Goal: Task Accomplishment & Management: Complete application form

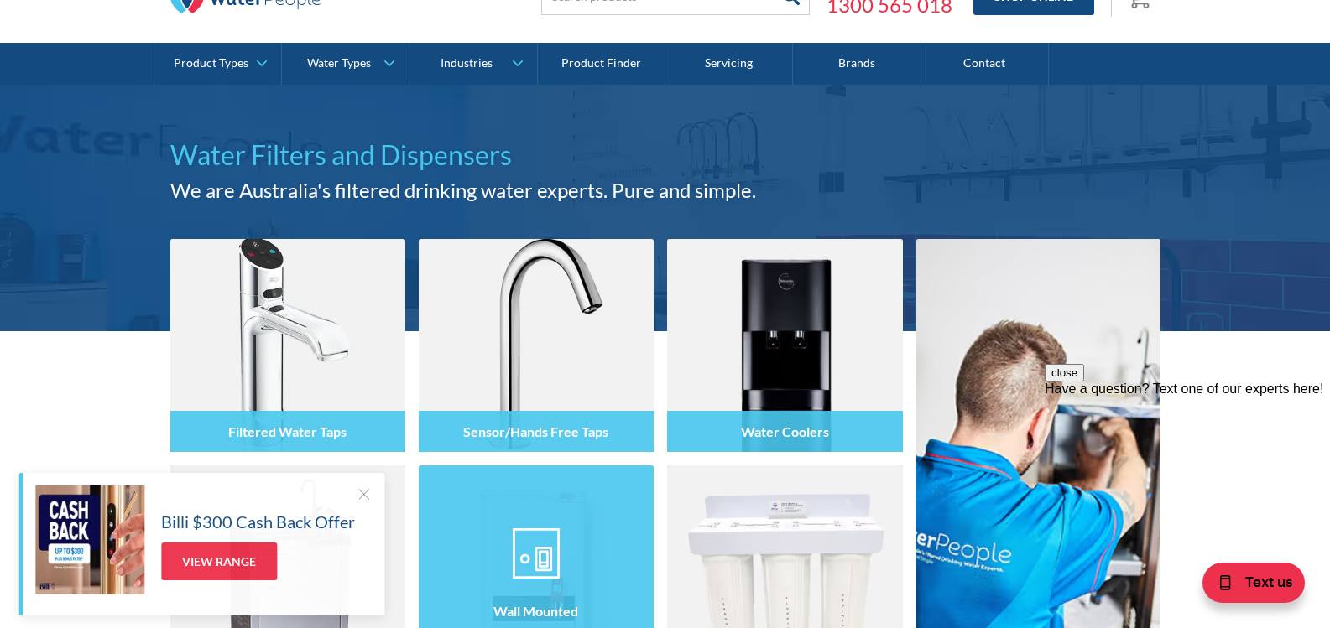
scroll to position [56, 0]
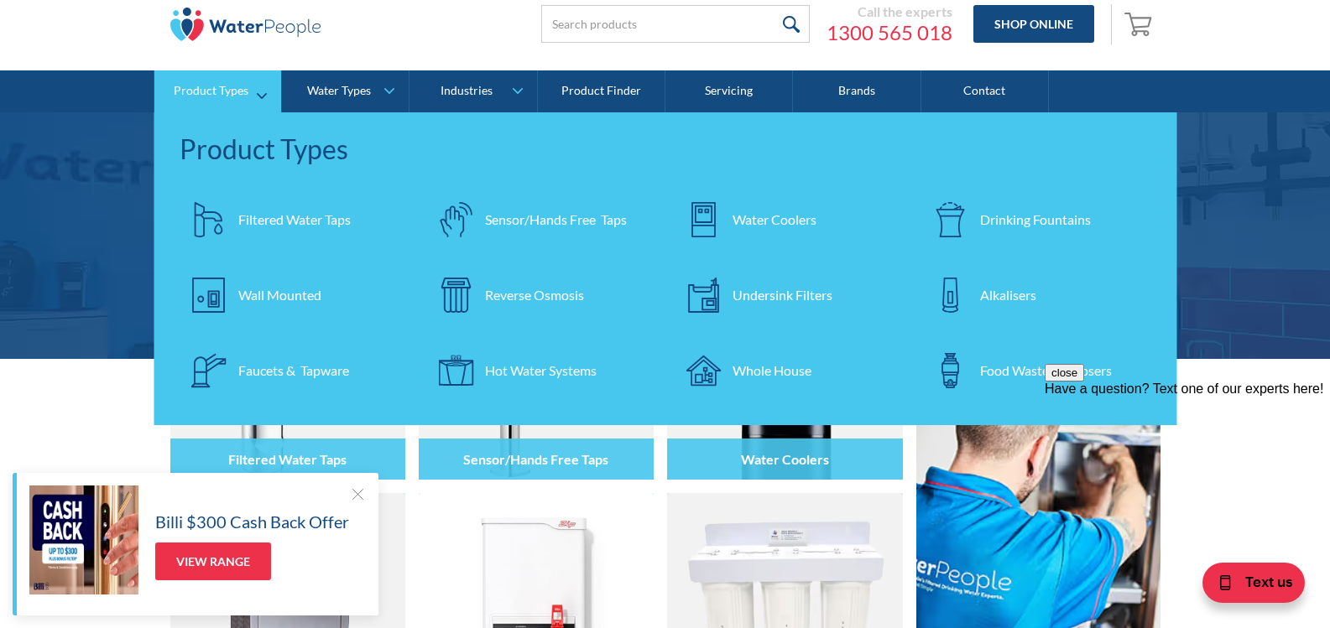
click at [529, 372] on div "Hot Water Systems" at bounding box center [541, 371] width 112 height 20
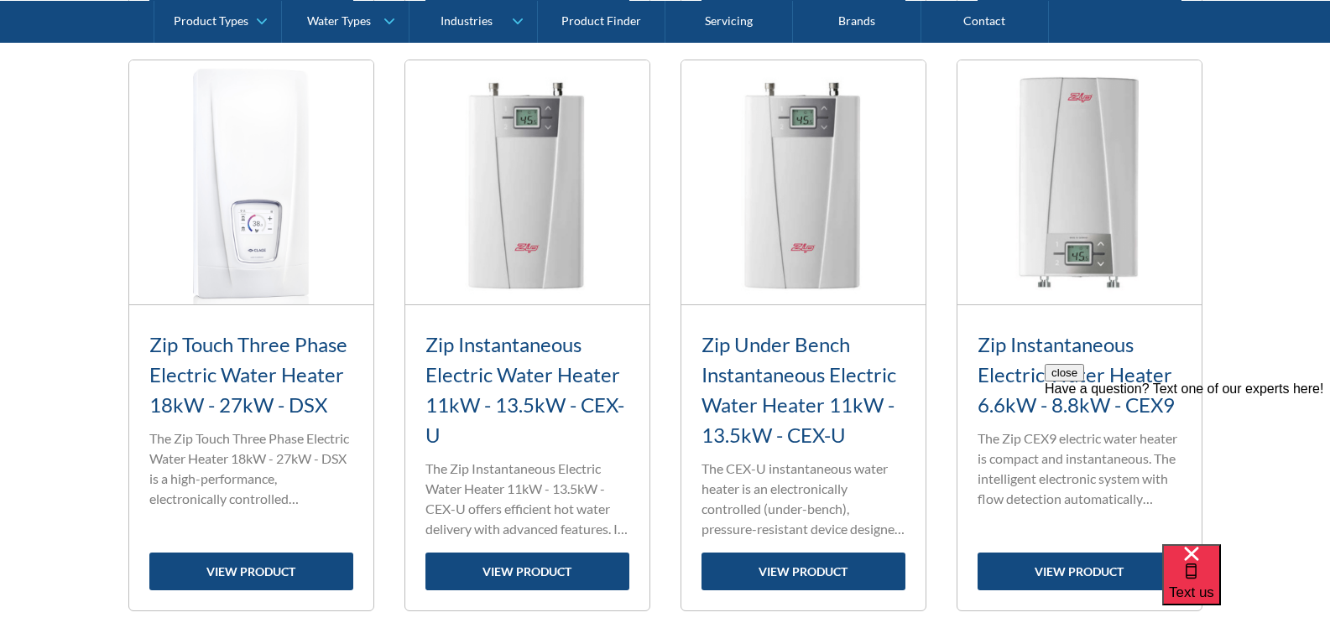
scroll to position [1286, 0]
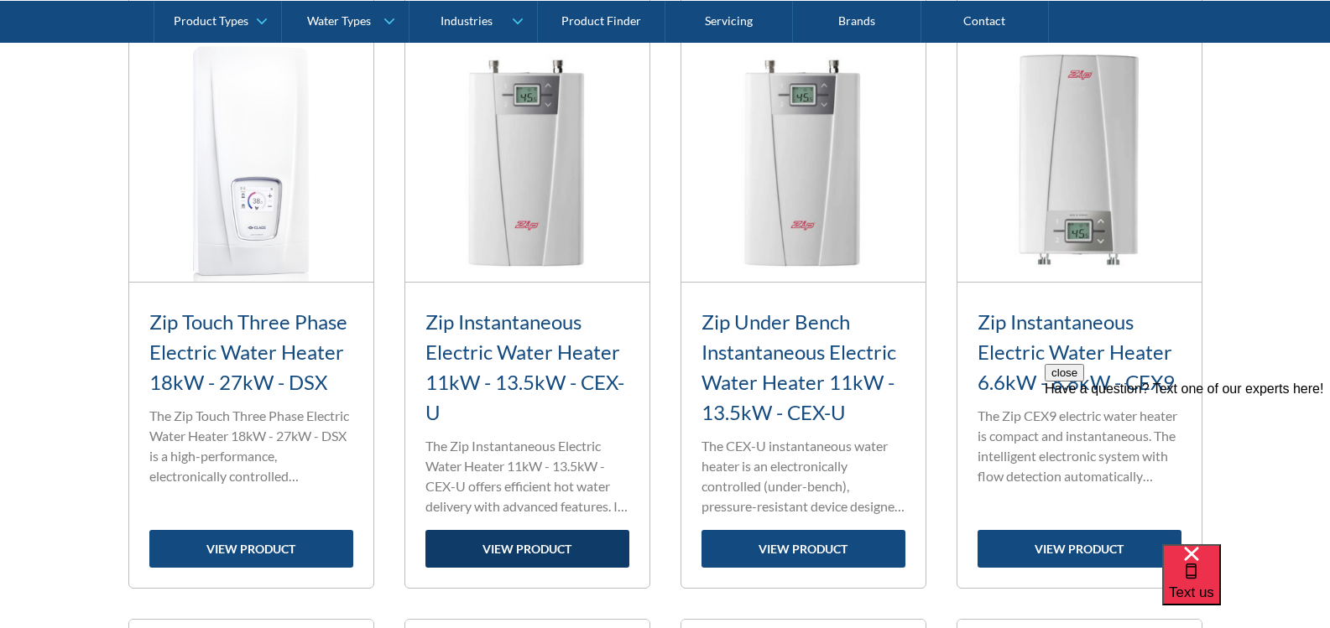
click at [530, 540] on link "view product" at bounding box center [527, 549] width 204 height 38
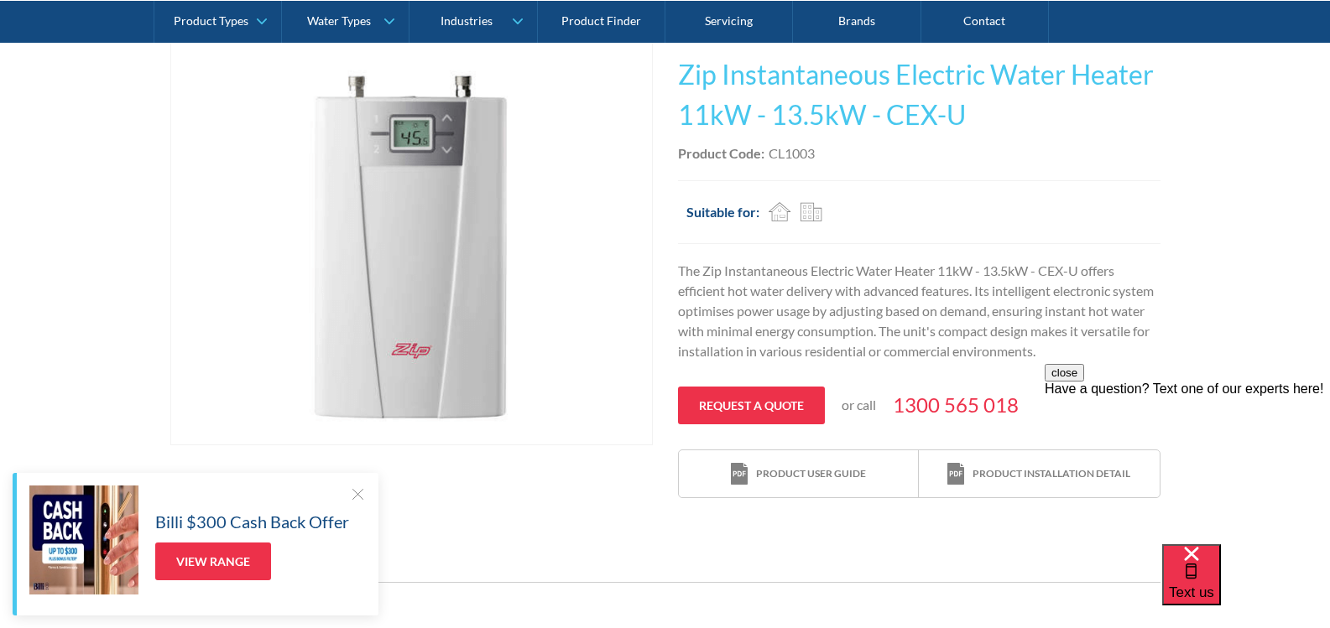
scroll to position [308, 0]
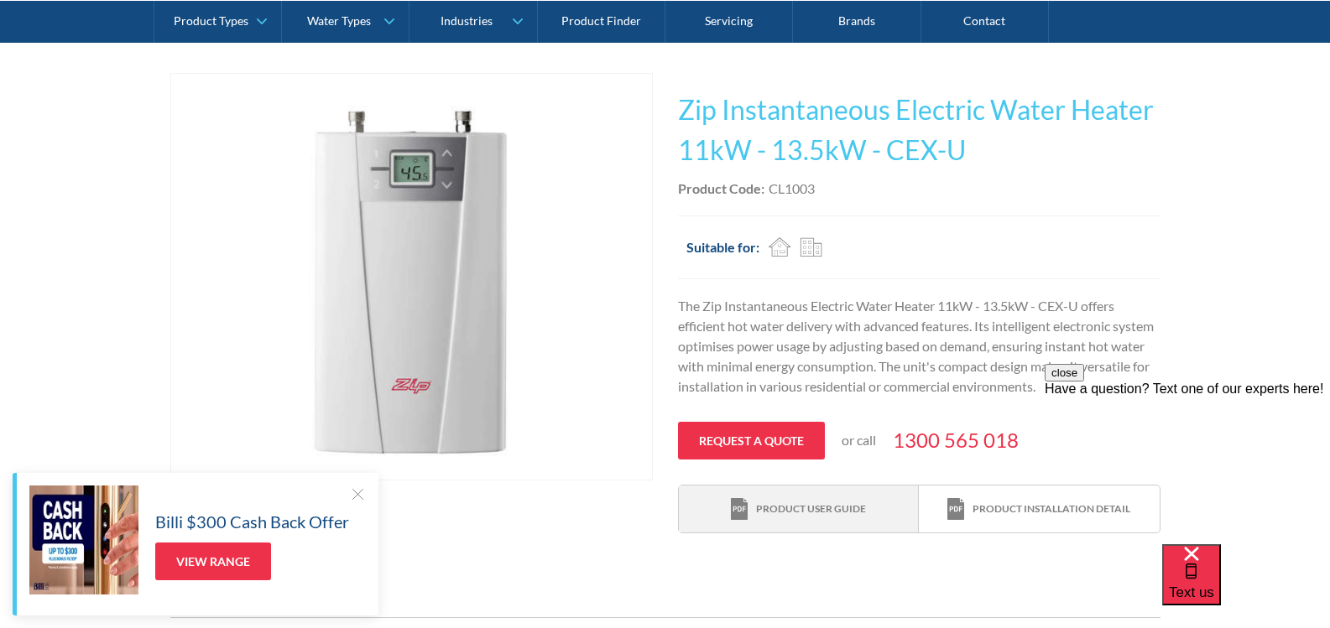
click at [795, 504] on div "Product user guide" at bounding box center [811, 509] width 110 height 15
drag, startPoint x: 22, startPoint y: 2, endPoint x: 102, endPoint y: 191, distance: 205.7
click at [102, 191] on div "Play video Fits Most Brands Best Seller No items found. This tap design is incl…" at bounding box center [665, 304] width 1330 height 512
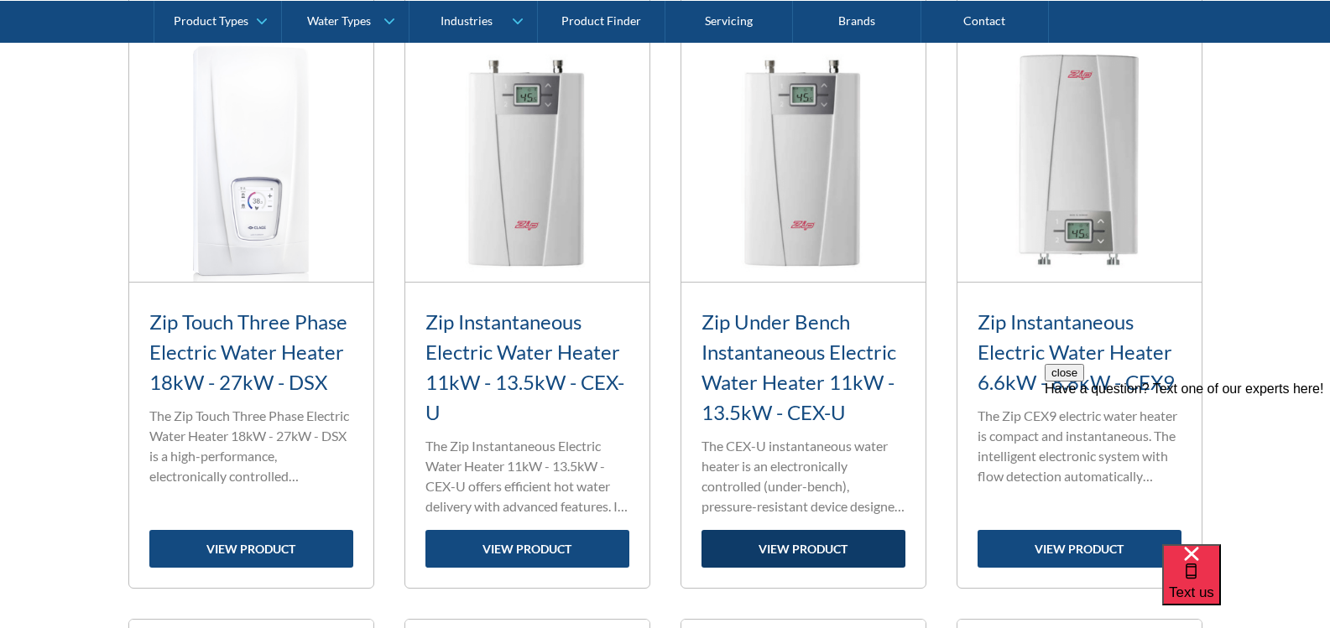
click at [800, 550] on link "view product" at bounding box center [803, 549] width 204 height 38
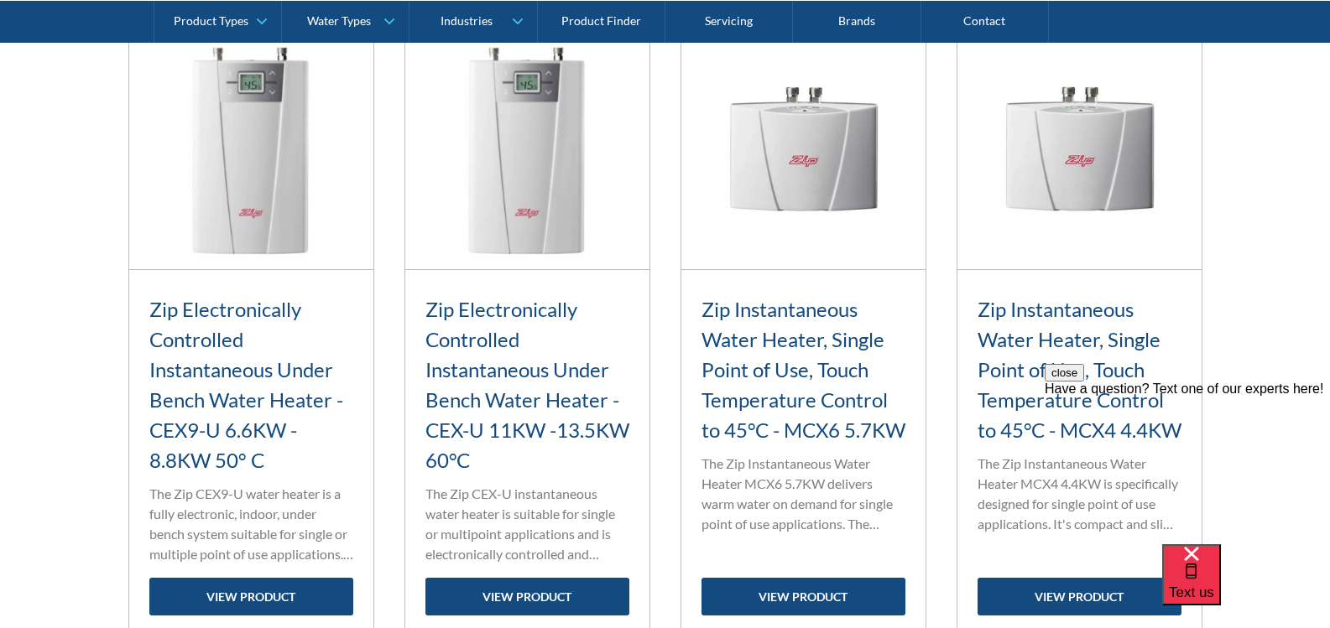
scroll to position [1874, 0]
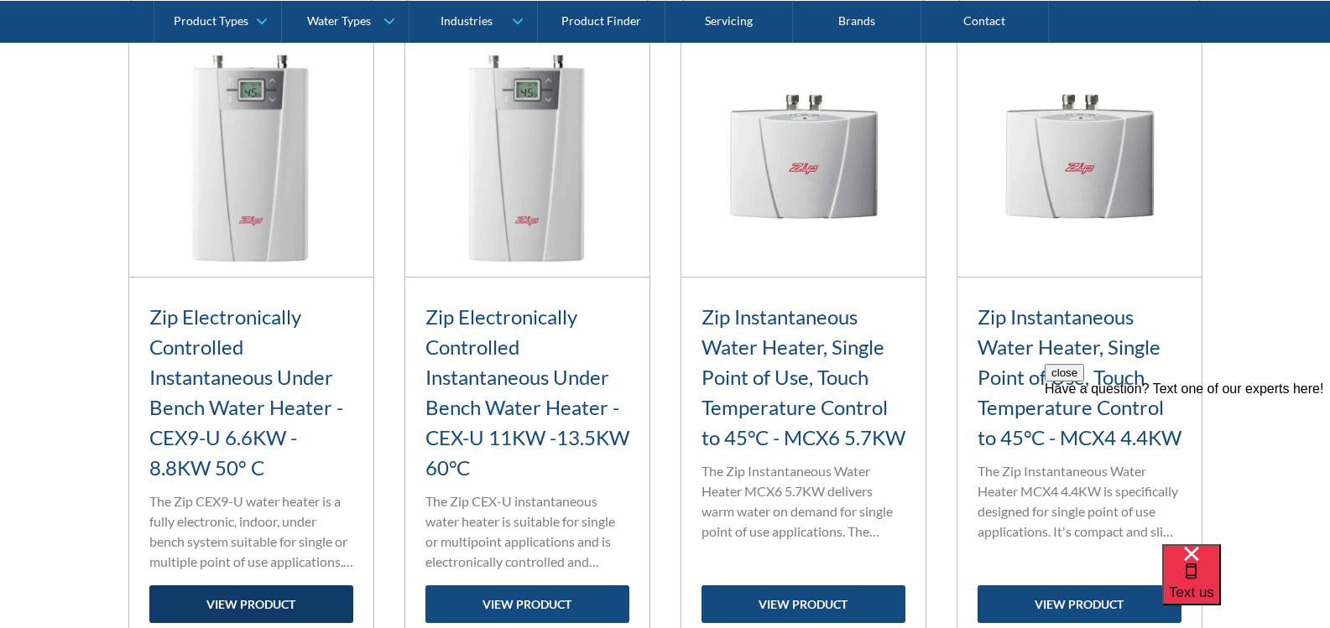
click at [274, 601] on link "view product" at bounding box center [251, 605] width 204 height 38
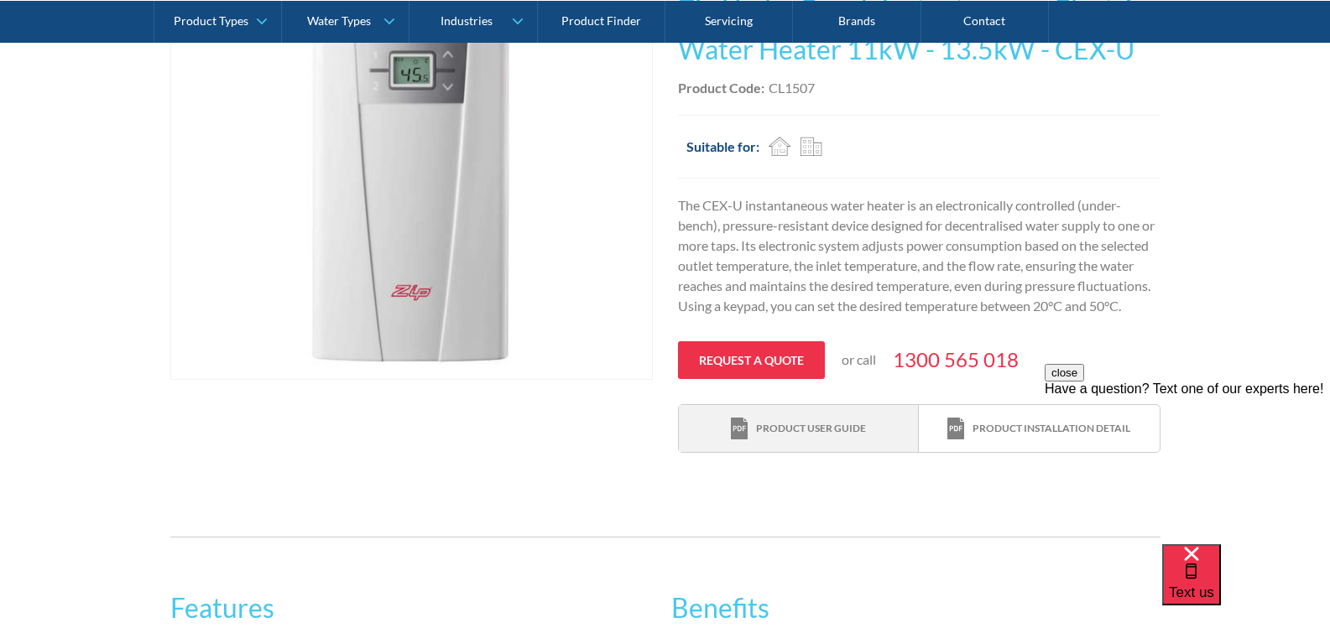
scroll to position [420, 0]
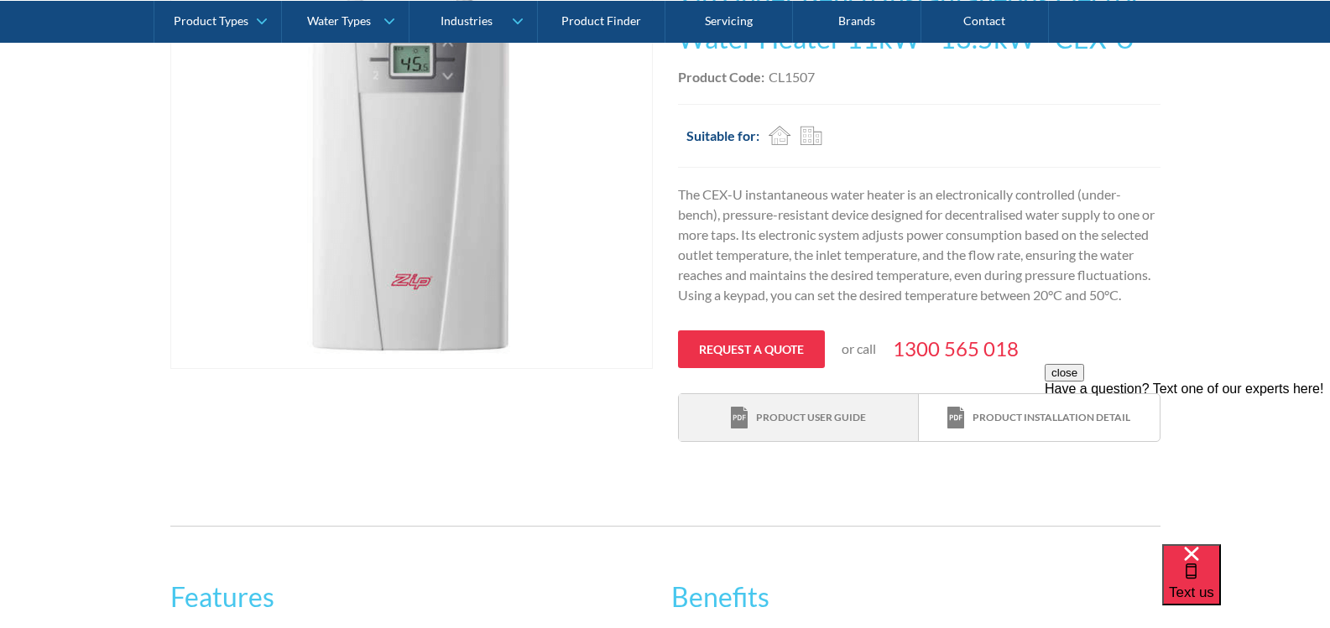
click at [787, 430] on div "Product user guide" at bounding box center [798, 418] width 135 height 23
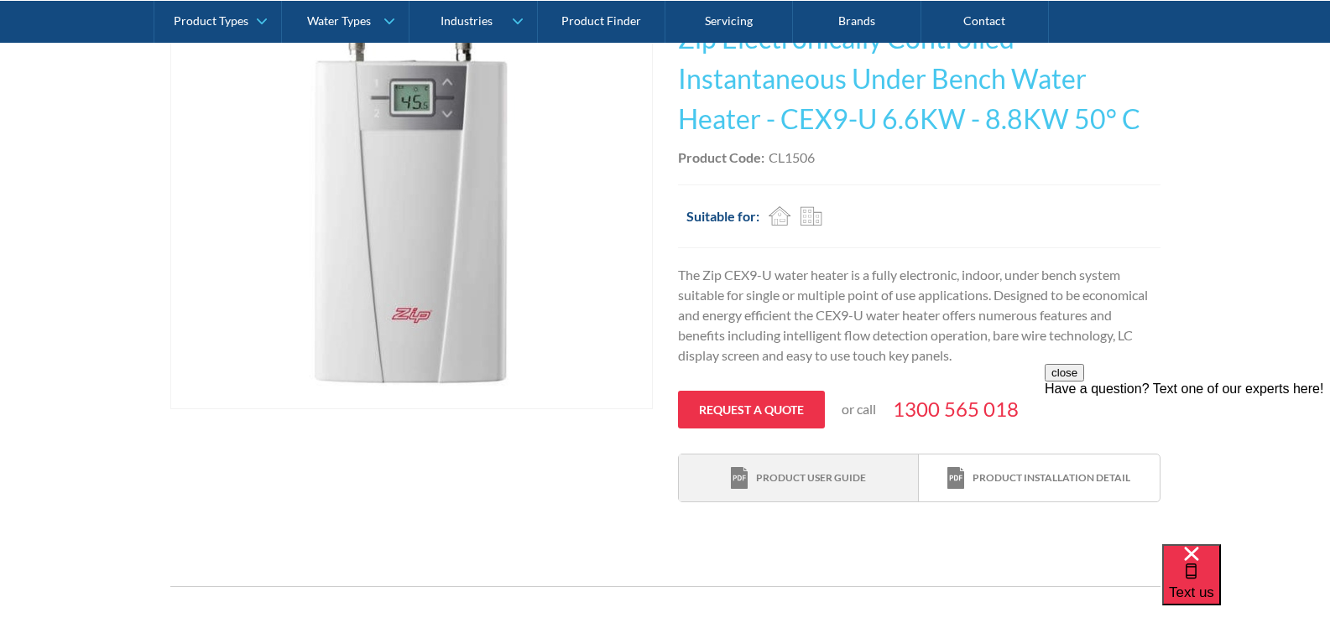
click at [765, 483] on div "Product user guide" at bounding box center [811, 478] width 110 height 15
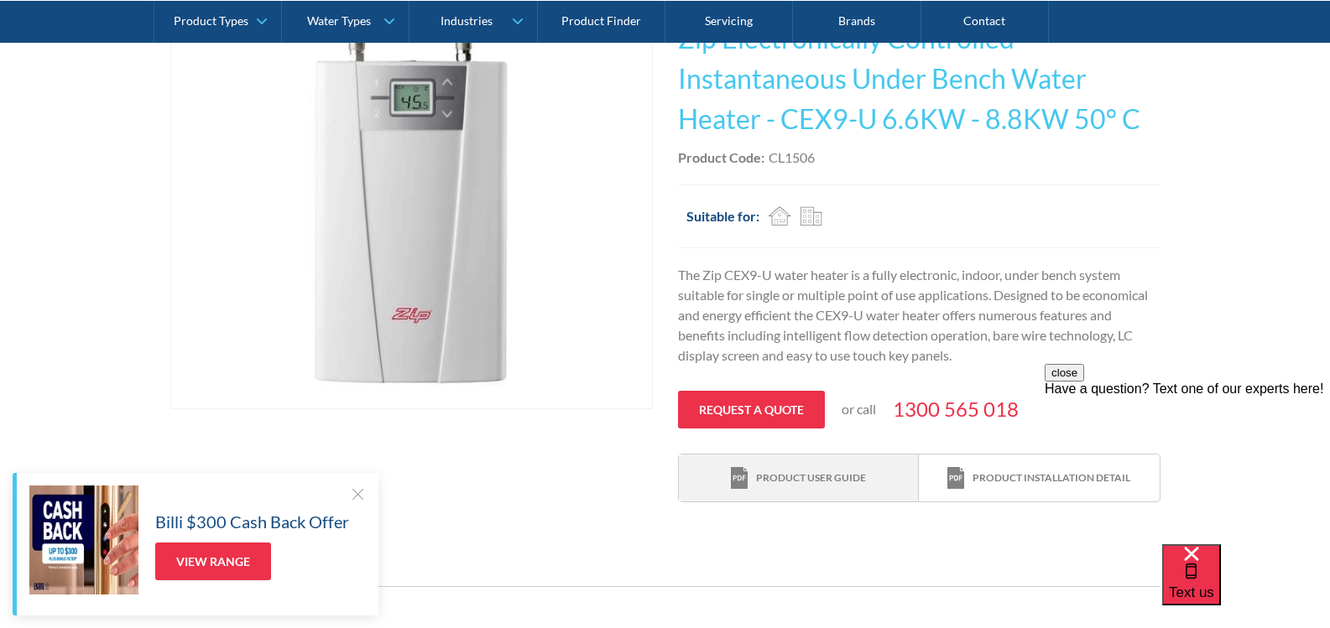
click at [795, 471] on div "Product user guide" at bounding box center [811, 478] width 110 height 15
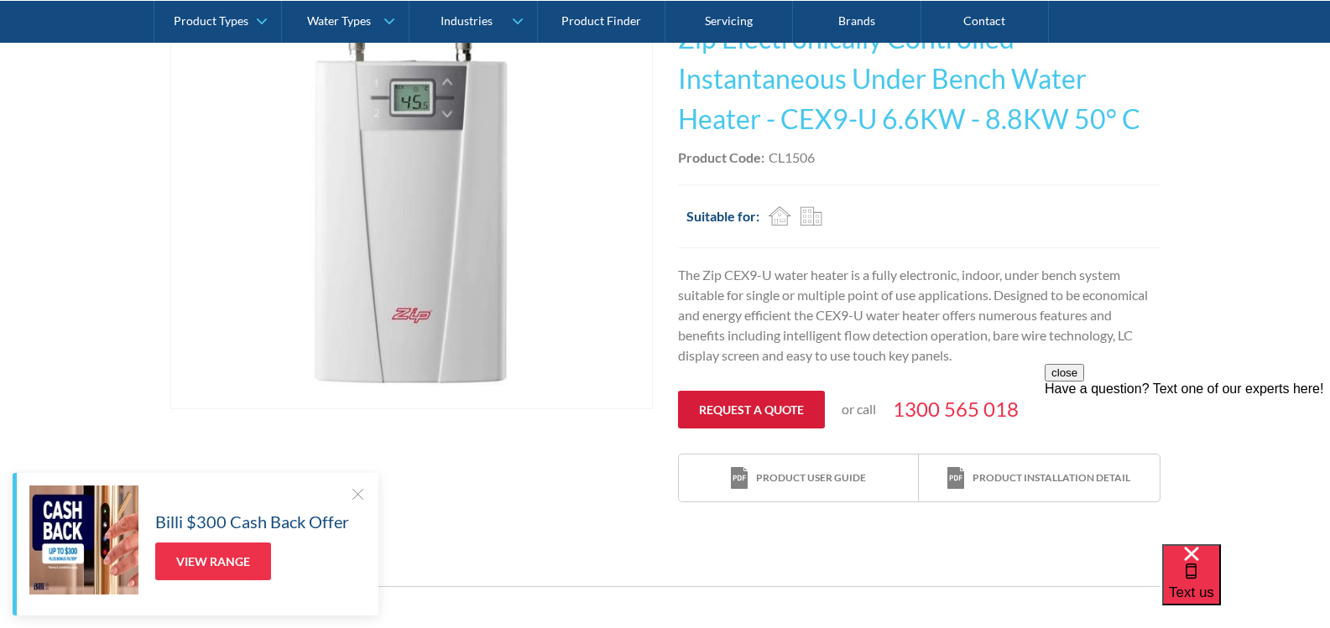
click at [729, 407] on link "Request a quote" at bounding box center [751, 410] width 147 height 38
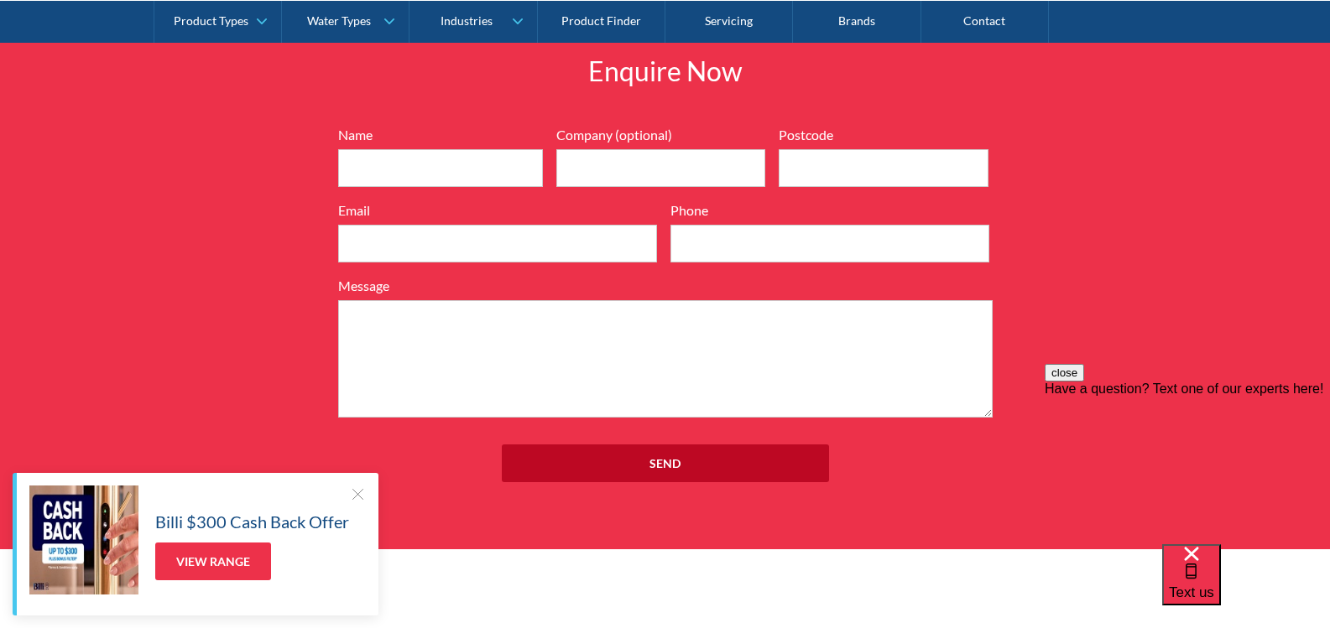
scroll to position [1740, 0]
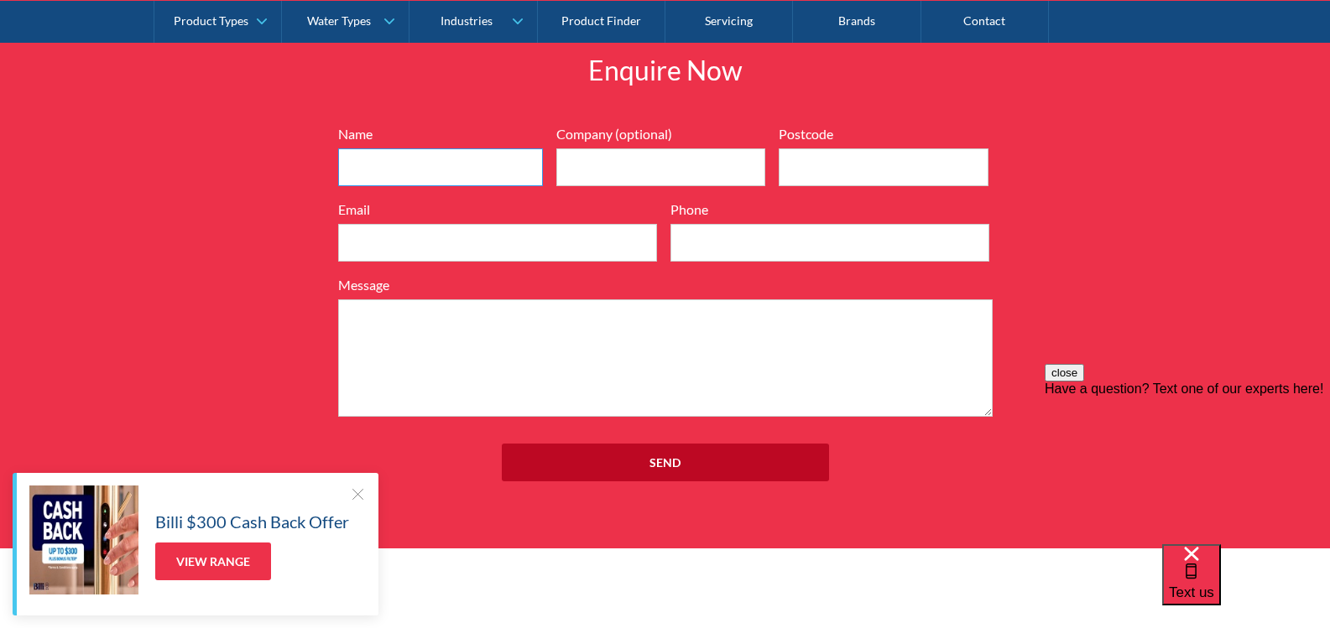
click at [503, 159] on input "Name" at bounding box center [440, 168] width 205 height 38
type input "Andrew J Gunn"
type input "2758"
type input "ajgunn@bigpond.net.au"
type input "0410530152"
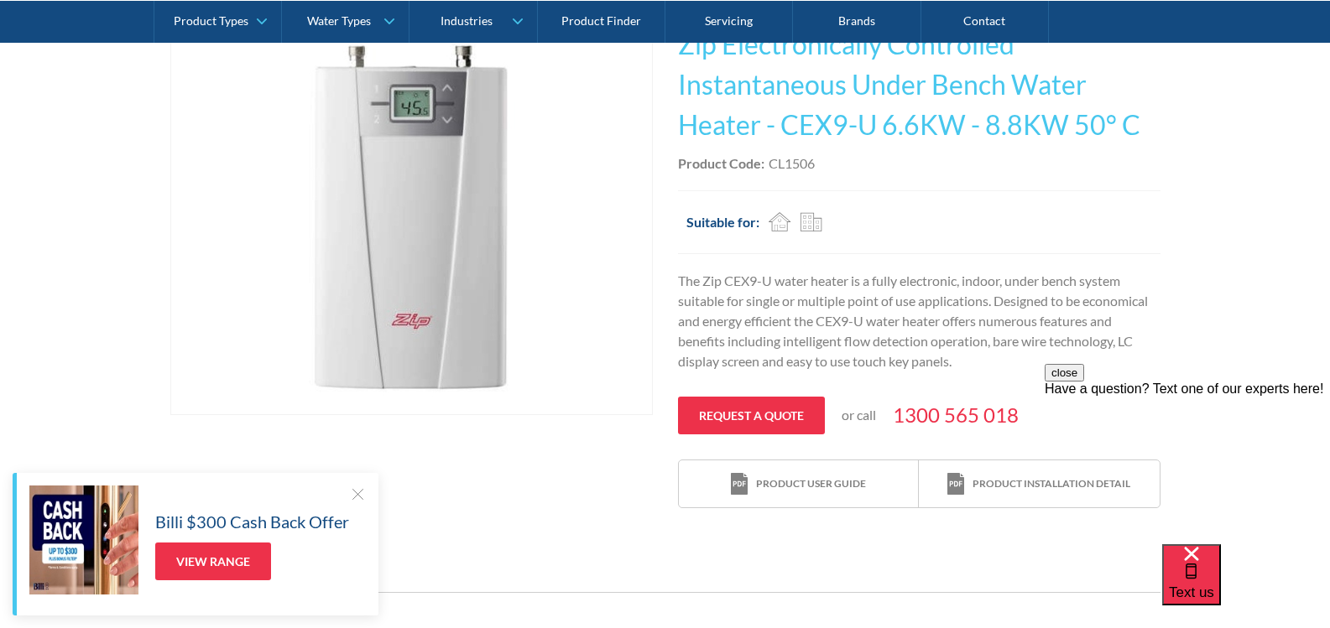
scroll to position [398, 0]
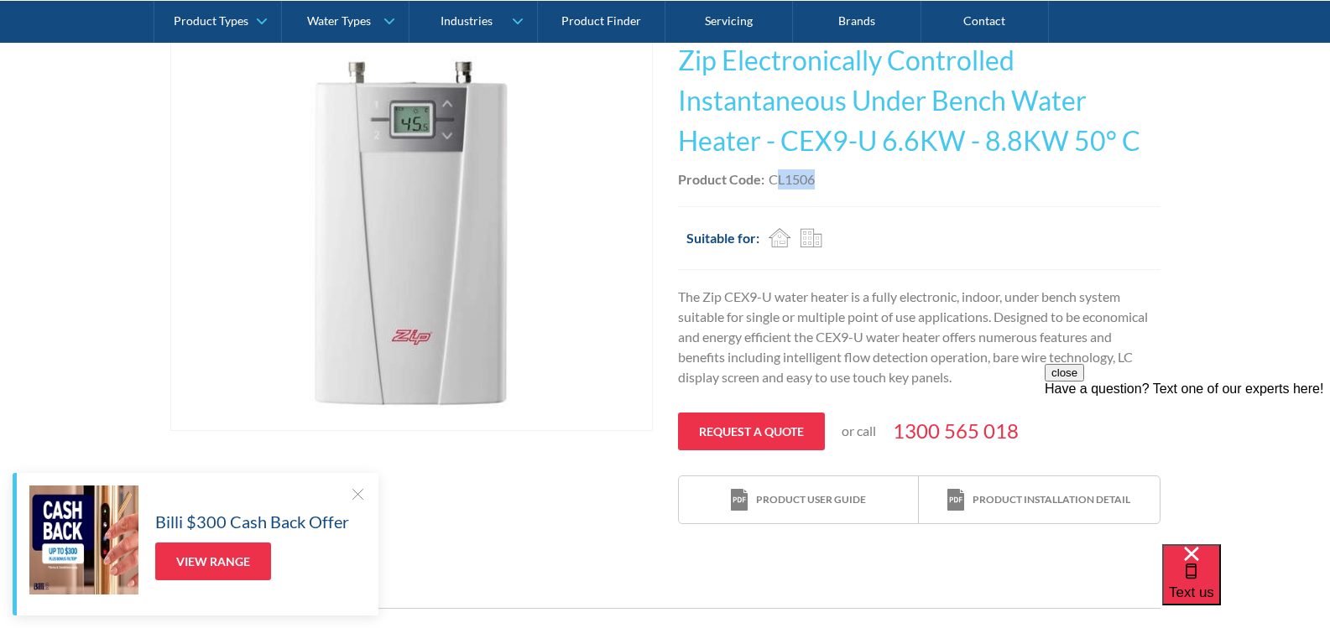
drag, startPoint x: 814, startPoint y: 185, endPoint x: 781, endPoint y: 179, distance: 33.2
click at [775, 180] on div "CL1506" at bounding box center [792, 179] width 46 height 20
drag, startPoint x: 768, startPoint y: 179, endPoint x: 860, endPoint y: 187, distance: 92.7
click at [822, 180] on div "Product Code: CL1506" at bounding box center [919, 179] width 482 height 20
copy div "CL1506"
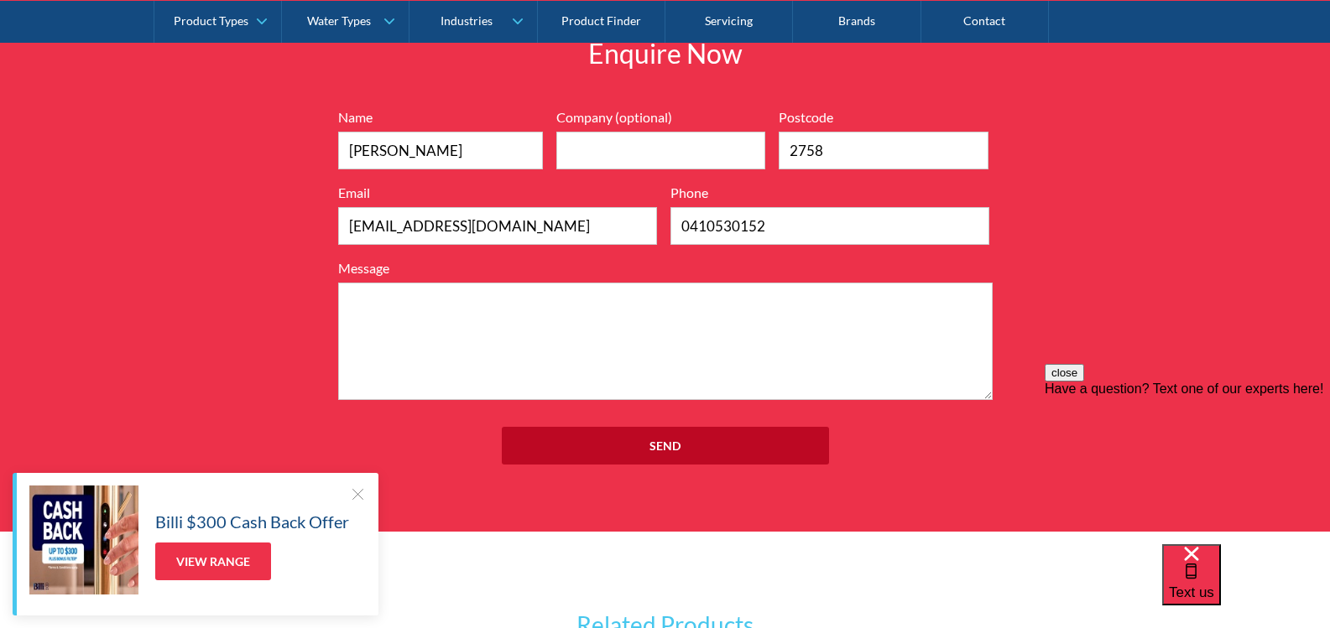
scroll to position [1768, 0]
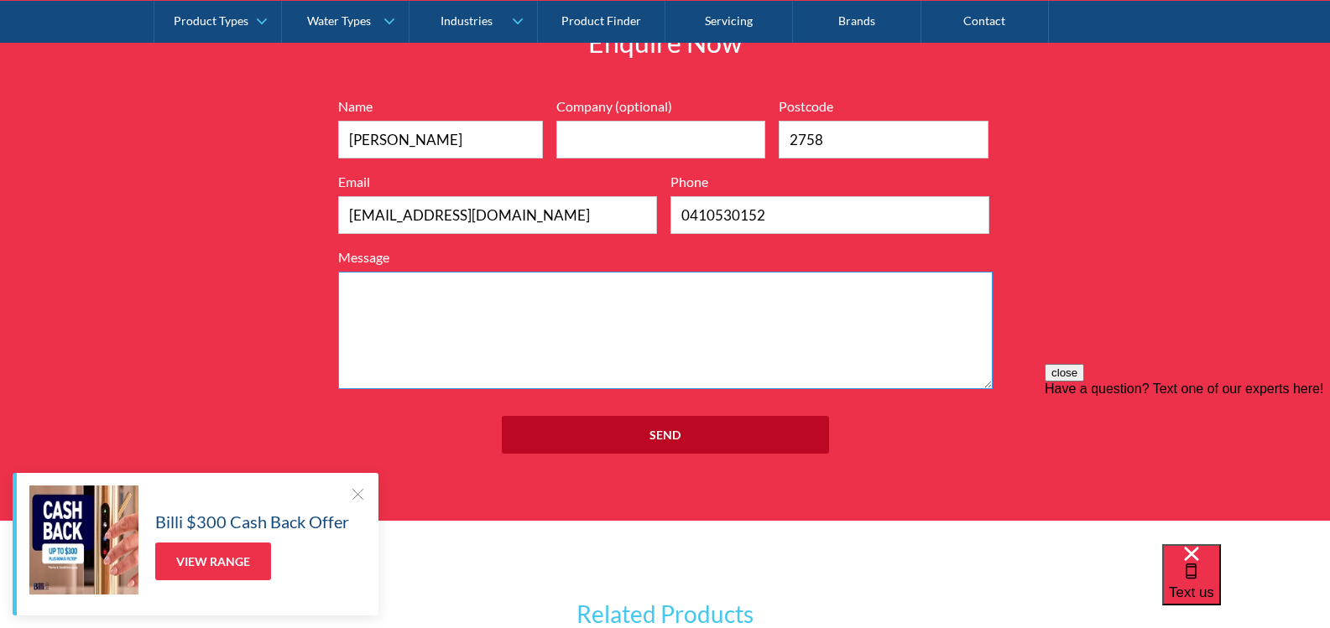
click at [495, 280] on textarea "Message" at bounding box center [665, 330] width 654 height 117
paste textarea "CL1506"
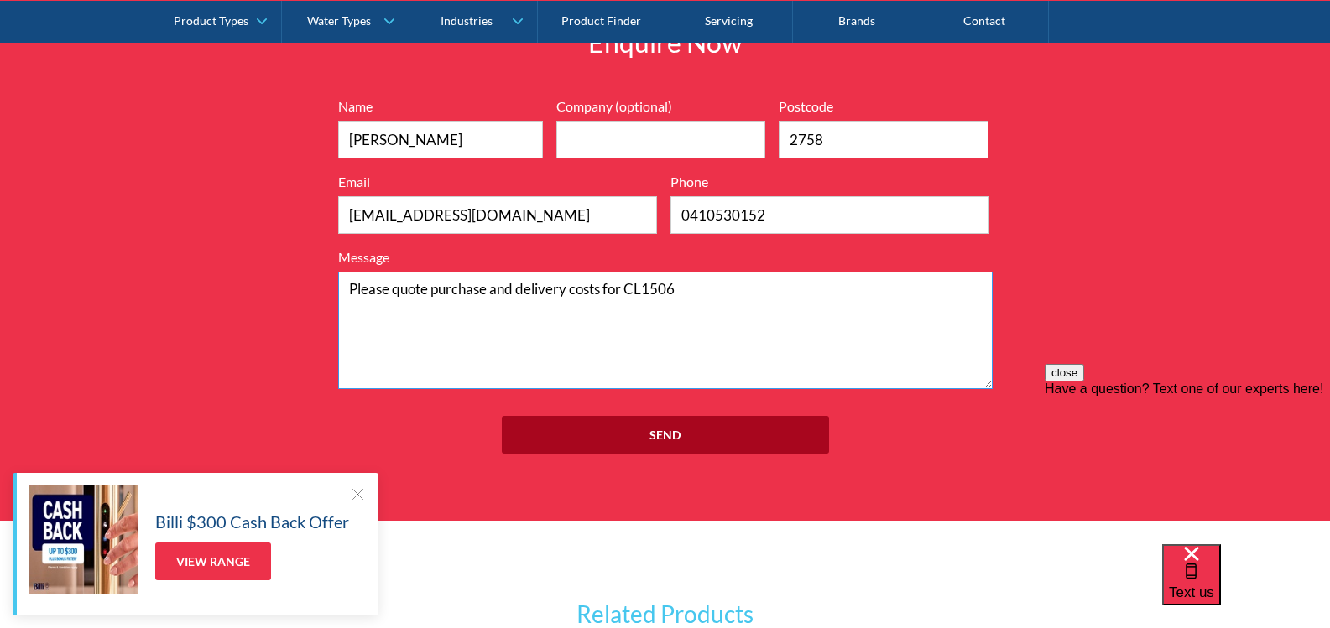
type textarea "Please quote purchase and delivery costs for CL1506"
click at [673, 436] on input "Send" at bounding box center [665, 435] width 327 height 38
